Goal: Task Accomplishment & Management: Manage account settings

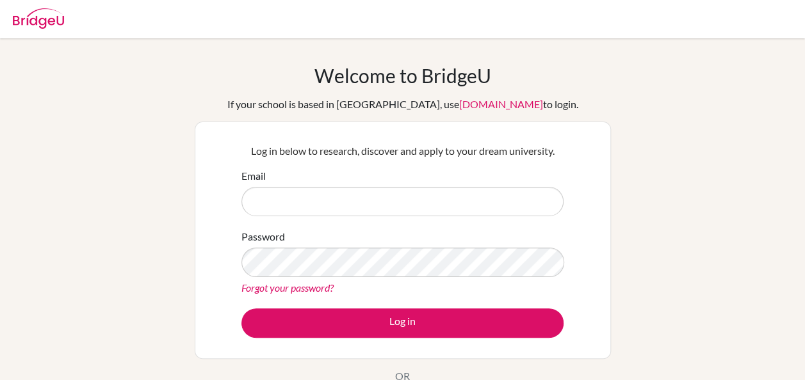
click at [332, 198] on input "Email" at bounding box center [402, 201] width 322 height 29
type input "[EMAIL_ADDRESS][DOMAIN_NAME]"
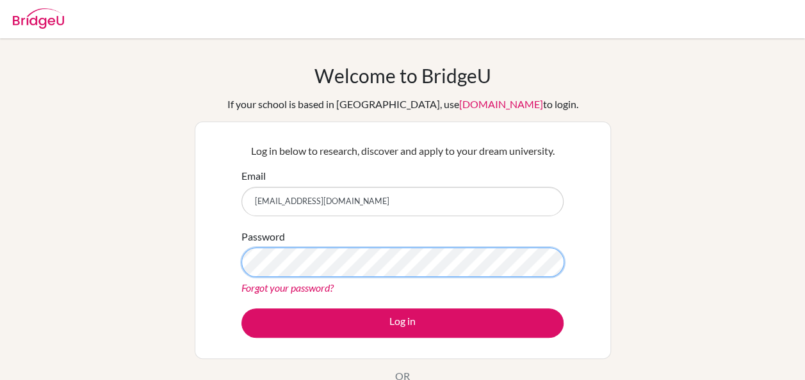
click at [241, 309] on button "Log in" at bounding box center [402, 323] width 322 height 29
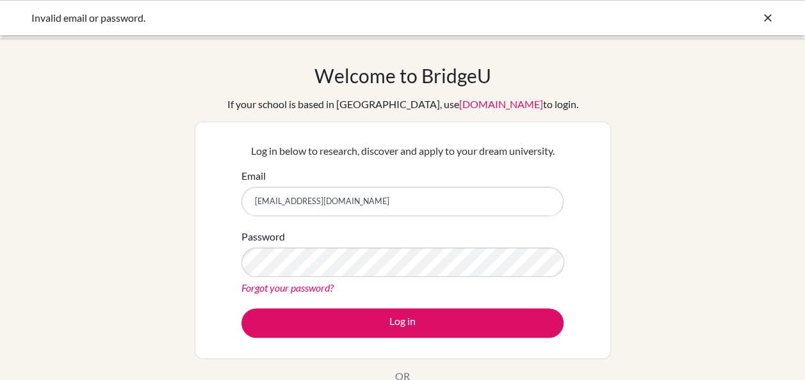
click at [680, 347] on div "Welcome to BridgeU If your school is based in China, use app.bridge-u.com.cn to…" at bounding box center [402, 273] width 805 height 419
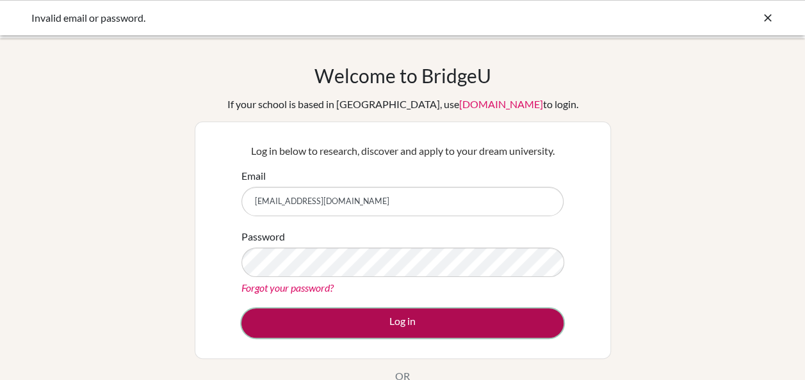
click at [295, 324] on button "Log in" at bounding box center [402, 323] width 322 height 29
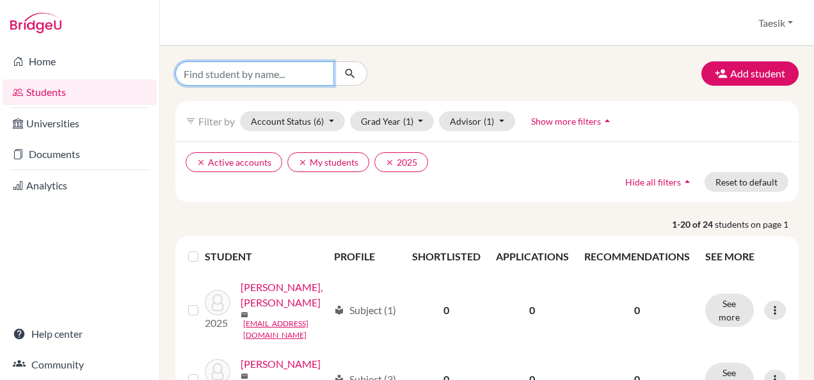
click at [277, 69] on input "Find student by name..." at bounding box center [254, 73] width 159 height 24
type input "min"
click button "submit" at bounding box center [350, 73] width 34 height 24
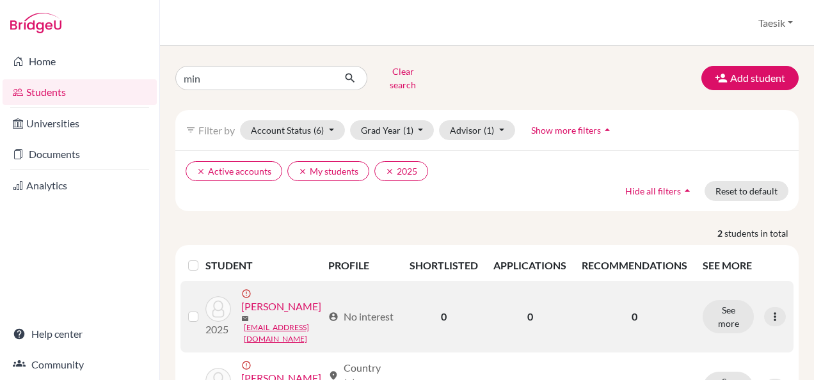
click at [300, 299] on link "KIM, MINSOL" at bounding box center [281, 306] width 80 height 15
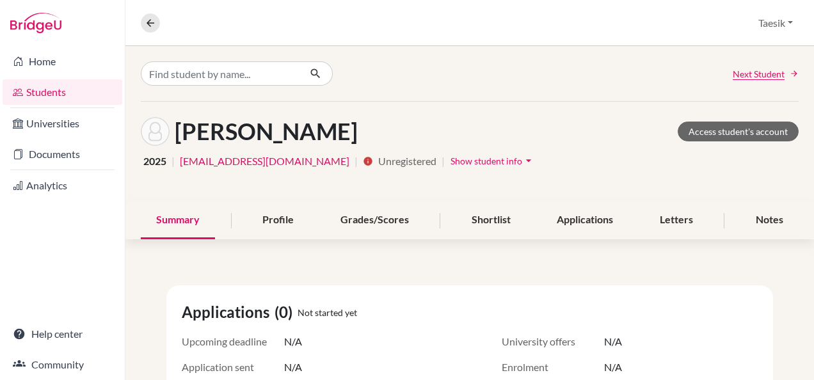
click at [378, 160] on span "Unregistered" at bounding box center [407, 161] width 58 height 15
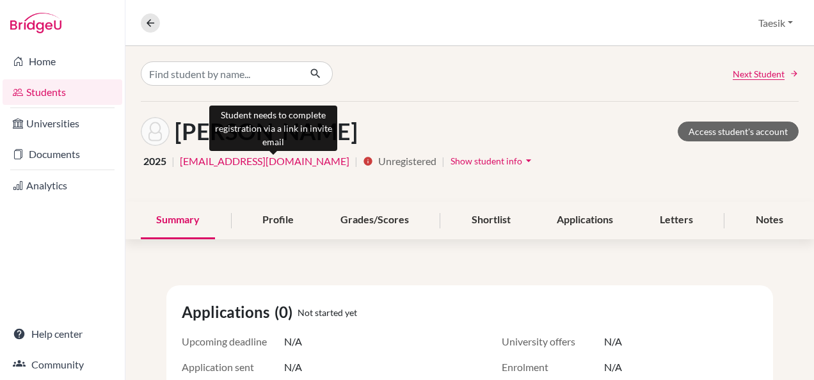
click at [363, 162] on icon "info" at bounding box center [368, 161] width 10 height 10
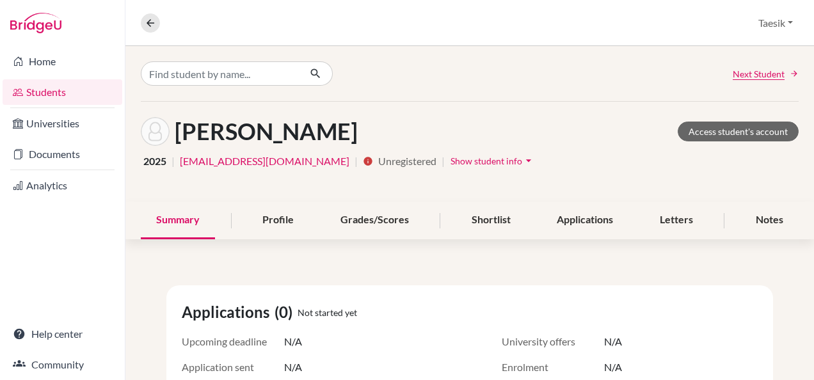
click at [451, 160] on span "Show student info" at bounding box center [487, 161] width 72 height 11
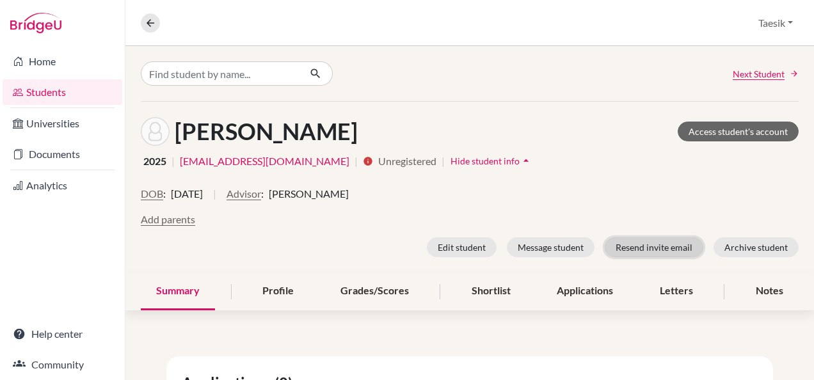
click at [664, 246] on button "Resend invite email" at bounding box center [654, 247] width 99 height 20
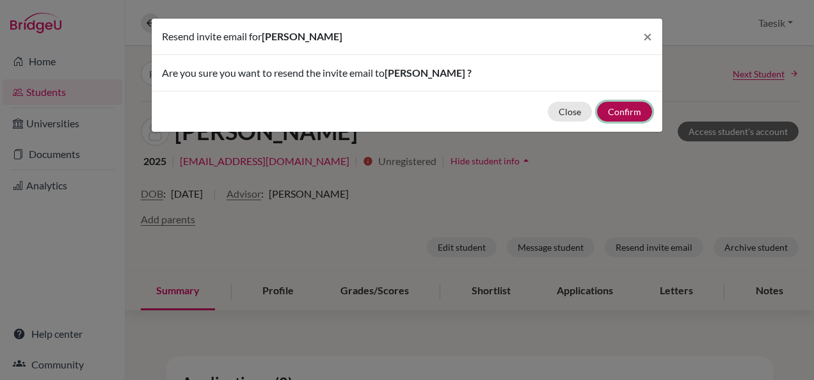
click at [614, 114] on button "Confirm" at bounding box center [624, 112] width 55 height 20
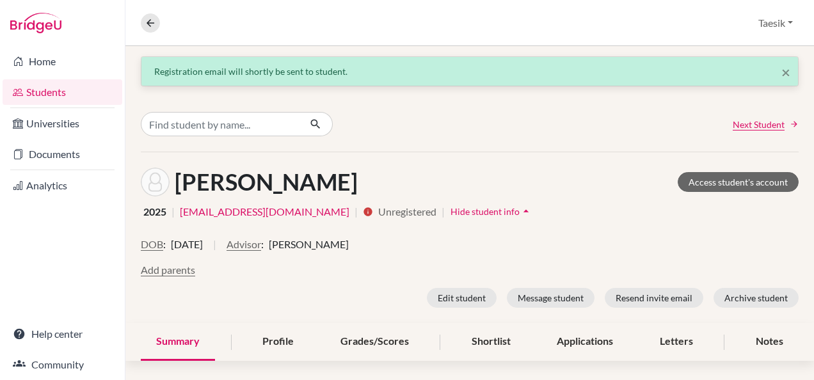
click at [552, 166] on div "KIM, MINSOL Access student's account 2025 | 2311205@cnsa.hs.kr | info Unregiste…" at bounding box center [469, 237] width 689 height 171
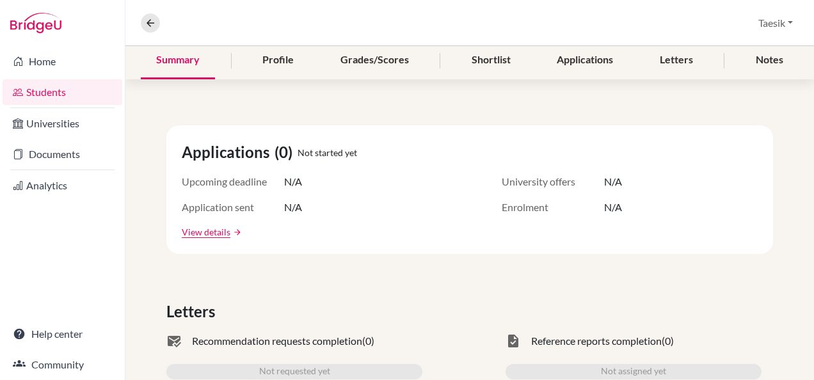
scroll to position [161, 0]
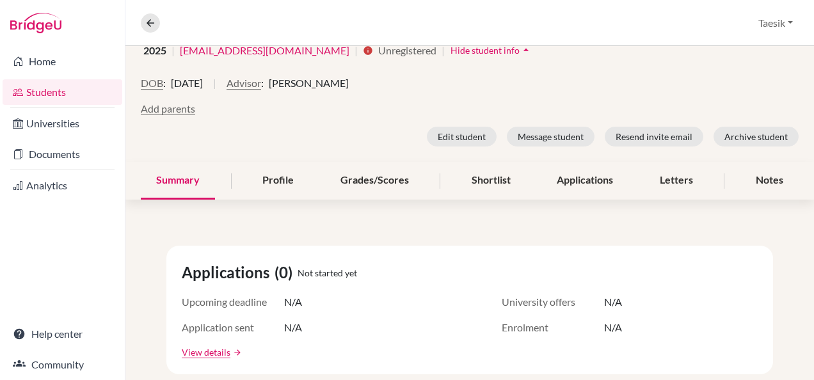
click at [726, 314] on div "Applications (0) Not started yet Upcoming deadline N/A University offers N/A Ap…" at bounding box center [469, 310] width 607 height 129
click at [782, 26] on button "Taesik" at bounding box center [776, 23] width 46 height 24
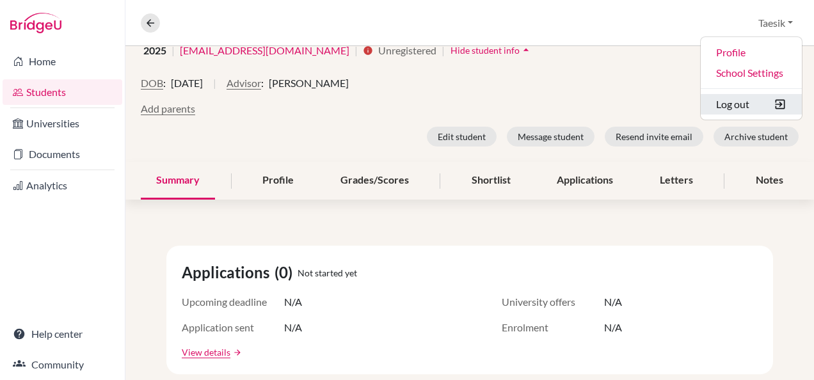
click at [741, 109] on button "Log out" at bounding box center [751, 104] width 101 height 20
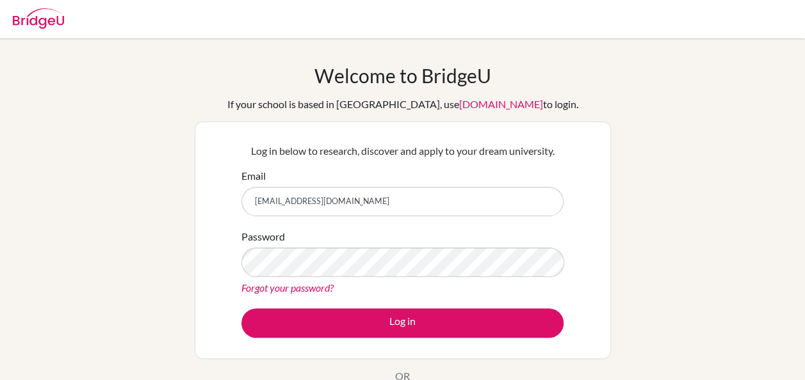
click at [224, 41] on div "Welcome to [GEOGRAPHIC_DATA] If your school is based in [GEOGRAPHIC_DATA], use …" at bounding box center [402, 273] width 805 height 470
